Goal: Transaction & Acquisition: Purchase product/service

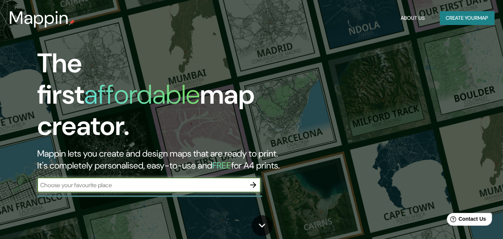
click at [475, 23] on button "Create your map" at bounding box center [467, 18] width 54 height 14
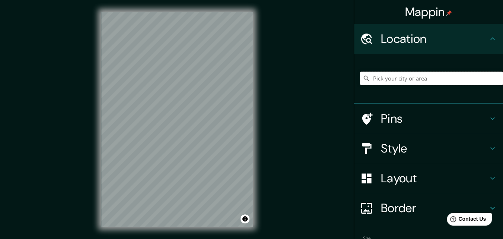
click at [406, 77] on input "Pick your city or area" at bounding box center [431, 77] width 143 height 13
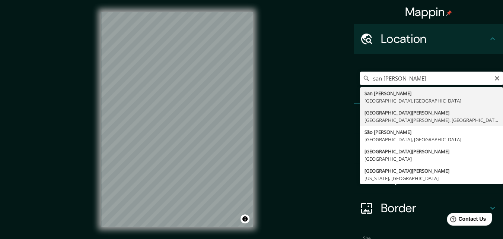
type input "[GEOGRAPHIC_DATA][PERSON_NAME], [GEOGRAPHIC_DATA][PERSON_NAME], [GEOGRAPHIC_DAT…"
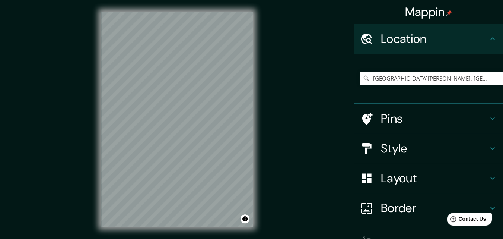
scroll to position [46, 0]
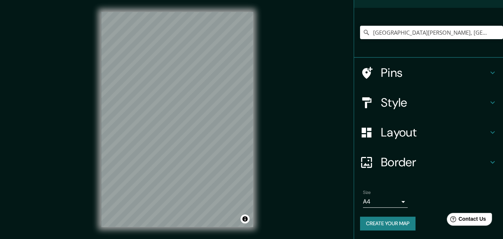
click at [395, 221] on button "Create your map" at bounding box center [387, 223] width 55 height 14
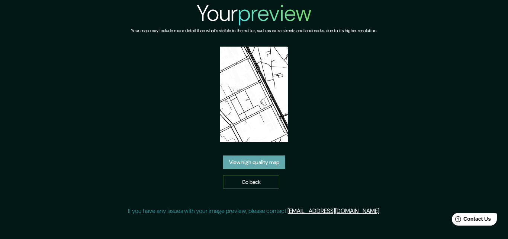
click at [251, 165] on link "View high quality map" at bounding box center [254, 162] width 62 height 14
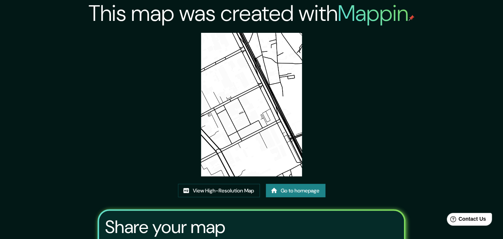
click at [302, 188] on link "Go to homepage" at bounding box center [296, 191] width 60 height 14
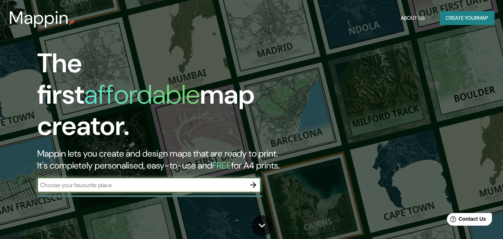
click at [473, 16] on button "Create your map" at bounding box center [467, 18] width 54 height 14
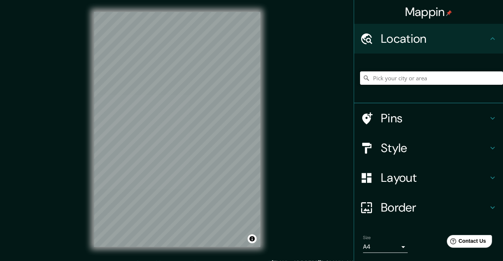
click at [430, 73] on input "Pick your city or area" at bounding box center [431, 77] width 143 height 13
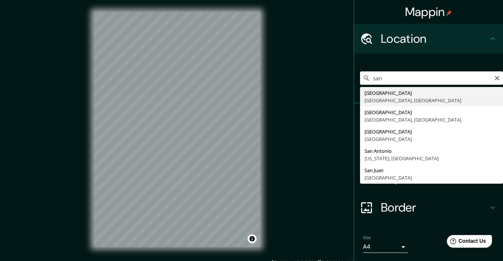
click at [411, 80] on input "san" at bounding box center [431, 77] width 143 height 13
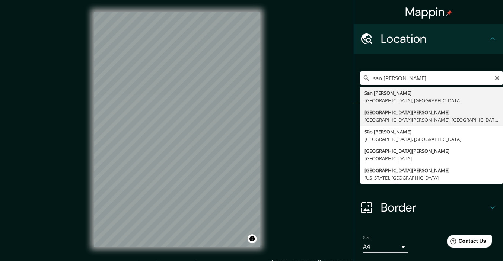
type input "[GEOGRAPHIC_DATA][PERSON_NAME], [GEOGRAPHIC_DATA][PERSON_NAME], [GEOGRAPHIC_DAT…"
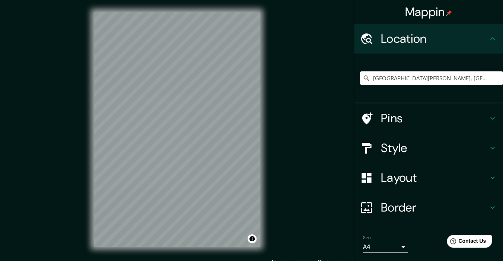
scroll to position [23, 0]
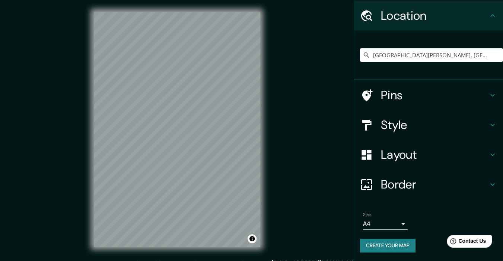
click at [393, 238] on button "Create your map" at bounding box center [387, 246] width 55 height 14
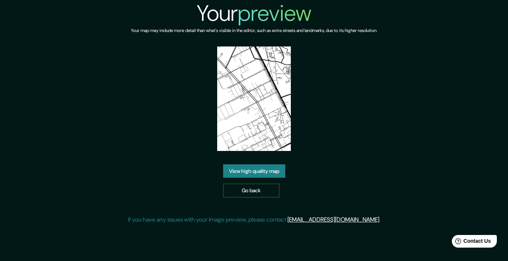
click at [266, 197] on link "Go back" at bounding box center [251, 191] width 56 height 14
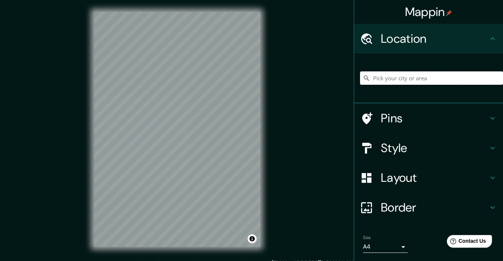
click at [406, 76] on input "Pick your city or area" at bounding box center [431, 77] width 143 height 13
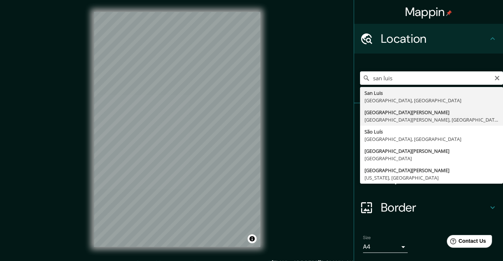
type input "[GEOGRAPHIC_DATA][PERSON_NAME], [GEOGRAPHIC_DATA][PERSON_NAME], [GEOGRAPHIC_DAT…"
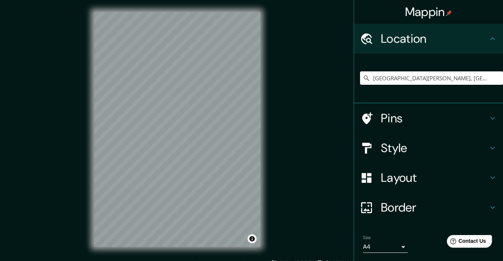
click at [313, 64] on div "Mappin Location San Luis Potosí, San Luis Potosí, México Pins Style Layout Bord…" at bounding box center [251, 135] width 503 height 271
